Goal: Information Seeking & Learning: Compare options

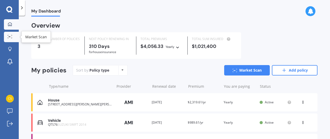
click at [10, 38] on div at bounding box center [10, 37] width 8 height 4
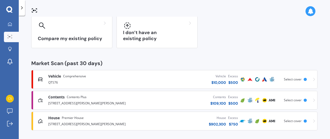
scroll to position [48, 0]
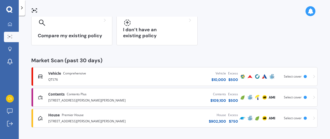
click at [56, 93] on span "Contents" at bounding box center [56, 94] width 16 height 5
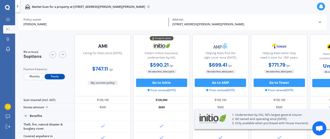
click at [317, 22] on div "[STREET_ADDRESS][PERSON_NAME][PERSON_NAME] Address" at bounding box center [243, 22] width 149 height 9
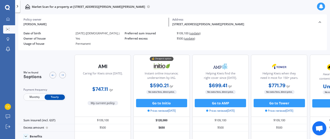
click at [197, 34] on span "(update)" at bounding box center [194, 33] width 11 height 4
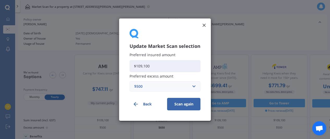
click at [193, 104] on button "Scan again" at bounding box center [183, 104] width 33 height 13
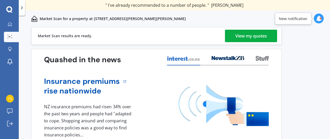
click at [247, 35] on div "View my quotes" at bounding box center [251, 36] width 32 height 13
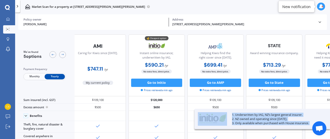
drag, startPoint x: 288, startPoint y: 137, endPoint x: 326, endPoint y: 129, distance: 39.0
click at [326, 129] on body "We are experiencing high volume of Market Scans . Just a heads up we will have …" at bounding box center [165, 69] width 330 height 139
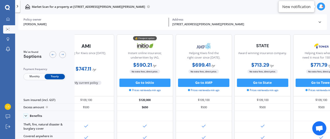
scroll to position [0, 48]
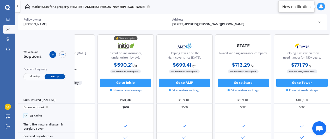
click at [53, 55] on icon at bounding box center [52, 54] width 3 height 3
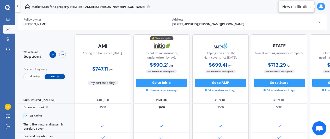
scroll to position [0, 0]
click at [62, 54] on icon at bounding box center [62, 54] width 3 height 3
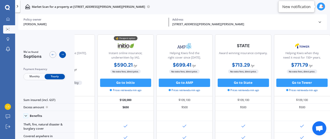
scroll to position [0, 48]
click at [62, 54] on icon at bounding box center [62, 54] width 3 height 3
click at [54, 54] on icon at bounding box center [52, 54] width 3 height 3
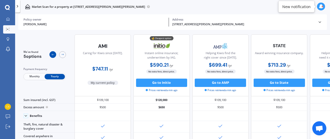
scroll to position [0, 0]
click at [61, 56] on icon at bounding box center [62, 54] width 3 height 3
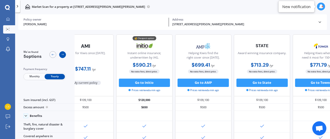
scroll to position [0, 48]
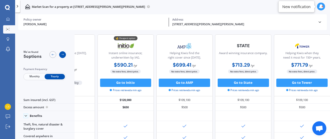
click at [61, 56] on icon at bounding box center [62, 54] width 3 height 3
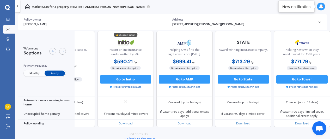
scroll to position [410, 48]
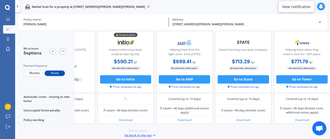
click at [321, 23] on icon at bounding box center [320, 22] width 4 height 4
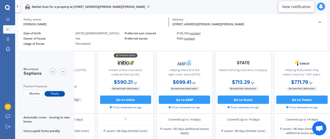
drag, startPoint x: 281, startPoint y: 1, endPoint x: 163, endPoint y: 11, distance: 118.7
click at [163, 11] on div "Market Scan for a property at [STREET_ADDRESS][PERSON_NAME][PERSON_NAME]" at bounding box center [172, 6] width 315 height 13
click at [145, 24] on div "[PERSON_NAME]" at bounding box center [94, 24] width 142 height 4
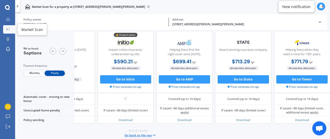
click at [9, 29] on circle at bounding box center [8, 29] width 1 height 1
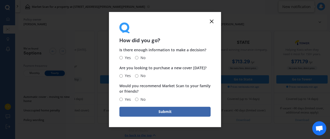
click at [212, 24] on icon at bounding box center [211, 21] width 6 height 6
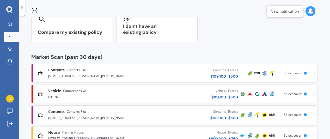
scroll to position [52, 0]
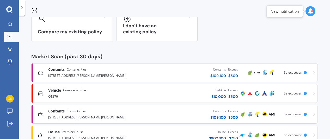
click at [91, 93] on div "QTS76" at bounding box center [93, 96] width 90 height 6
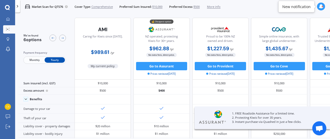
click at [218, 5] on span "More info" at bounding box center [214, 7] width 14 height 4
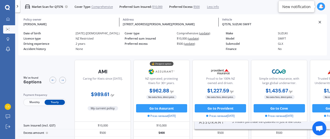
click at [188, 44] on span "(update)" at bounding box center [189, 44] width 11 height 4
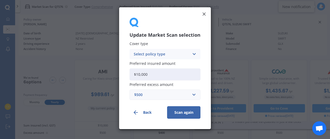
click at [176, 115] on button "Scan again" at bounding box center [183, 112] width 33 height 13
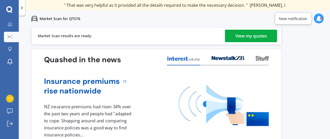
click at [238, 33] on div "View my quotes" at bounding box center [251, 36] width 32 height 13
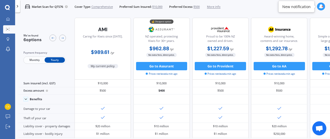
click at [66, 39] on div at bounding box center [58, 38] width 16 height 9
click at [63, 39] on icon at bounding box center [62, 37] width 3 height 3
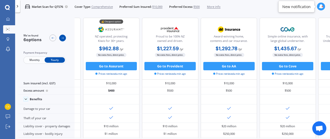
scroll to position [0, 70]
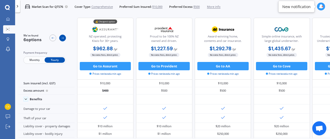
click at [63, 39] on icon at bounding box center [62, 37] width 3 height 3
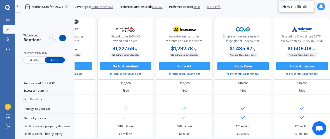
scroll to position [0, 121]
click at [8, 20] on icon at bounding box center [7, 18] width 3 height 3
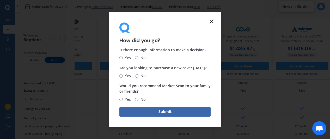
click at [212, 20] on icon at bounding box center [211, 21] width 6 height 6
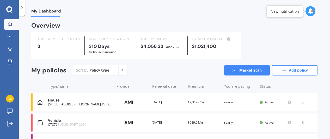
click at [84, 101] on div "House" at bounding box center [80, 100] width 64 height 4
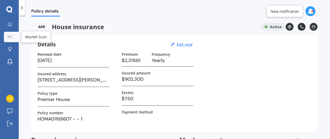
click at [10, 34] on link "Market Scan" at bounding box center [11, 37] width 15 height 10
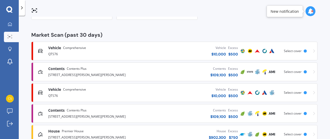
scroll to position [78, 0]
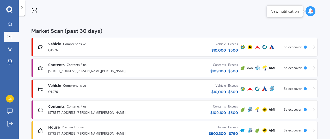
click at [106, 110] on div "[STREET_ADDRESS][PERSON_NAME][PERSON_NAME]" at bounding box center [93, 112] width 90 height 6
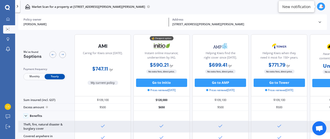
click at [102, 128] on icon at bounding box center [102, 126] width 5 height 5
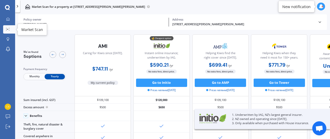
click at [6, 29] on icon at bounding box center [8, 29] width 4 height 3
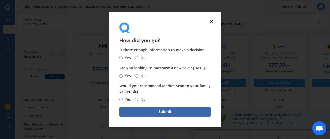
click at [213, 23] on icon at bounding box center [211, 21] width 6 height 6
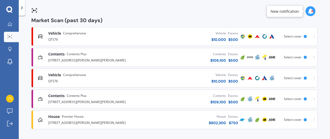
scroll to position [90, 0]
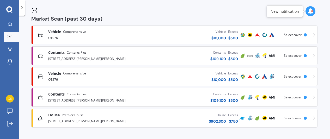
click at [73, 118] on span "Premier House" at bounding box center [73, 115] width 22 height 5
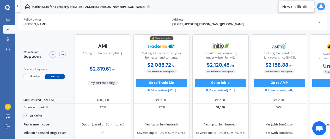
click at [73, 118] on div "Benefits" at bounding box center [46, 116] width 56 height 10
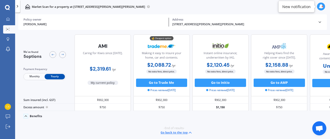
click at [321, 23] on icon at bounding box center [320, 22] width 4 height 4
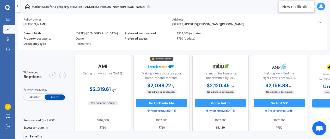
click at [191, 39] on span "(update)" at bounding box center [189, 38] width 11 height 4
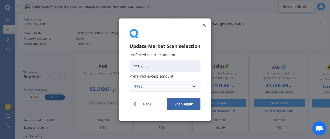
click at [184, 102] on button "Scan again" at bounding box center [183, 104] width 33 height 13
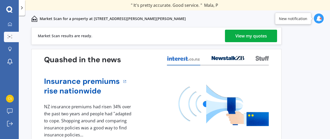
click at [247, 36] on div "View my quotes" at bounding box center [251, 36] width 32 height 13
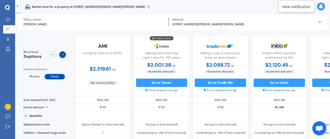
click at [62, 55] on icon at bounding box center [62, 55] width 2 height 2
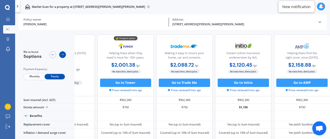
scroll to position [0, 48]
click at [62, 55] on icon at bounding box center [62, 55] width 2 height 2
click at [8, 28] on icon at bounding box center [8, 29] width 4 height 3
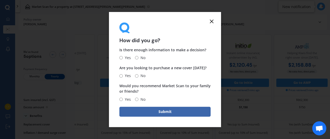
click at [212, 21] on icon at bounding box center [211, 21] width 6 height 6
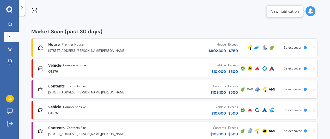
scroll to position [77, 0]
click at [86, 87] on span "Contents Plus" at bounding box center [77, 85] width 20 height 5
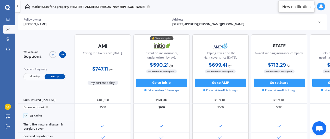
click at [62, 54] on icon at bounding box center [62, 54] width 3 height 3
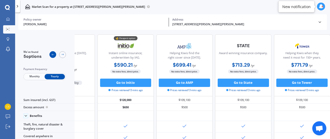
click at [52, 55] on icon at bounding box center [53, 55] width 2 height 2
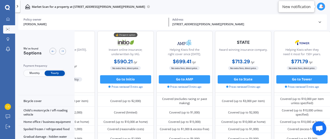
scroll to position [349, 48]
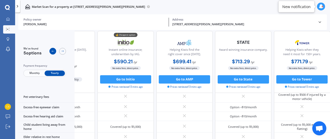
click at [52, 50] on icon at bounding box center [52, 51] width 3 height 3
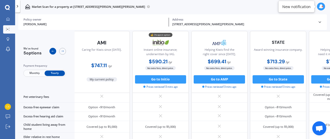
scroll to position [349, 0]
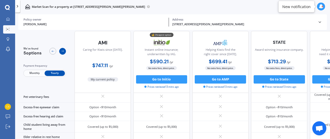
click at [64, 52] on icon at bounding box center [62, 51] width 3 height 3
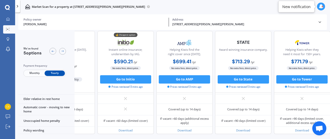
scroll to position [410, 48]
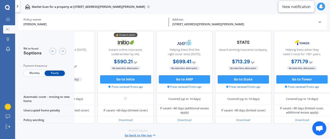
click at [138, 133] on button "Go back to the top" at bounding box center [141, 135] width 32 height 5
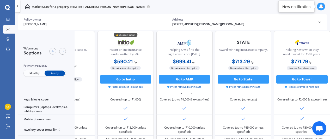
scroll to position [0, 48]
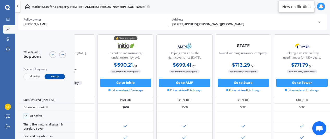
click at [322, 7] on div at bounding box center [323, 7] width 2 height 2
